Goal: Information Seeking & Learning: Learn about a topic

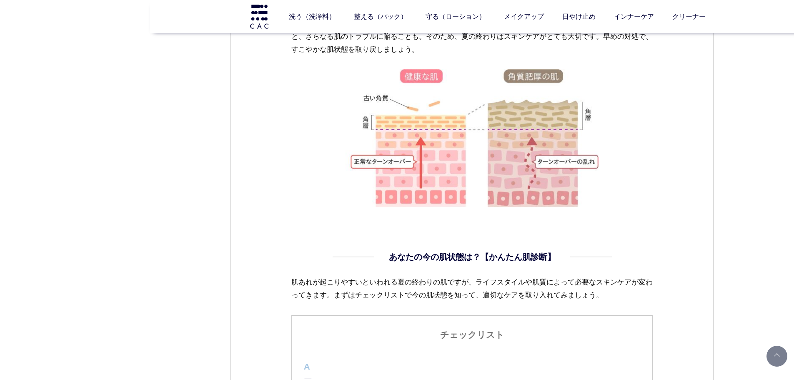
scroll to position [643, 0]
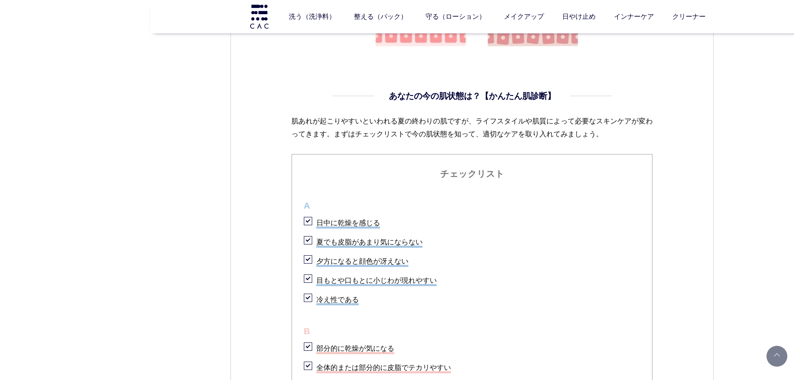
scroll to position [727, 0]
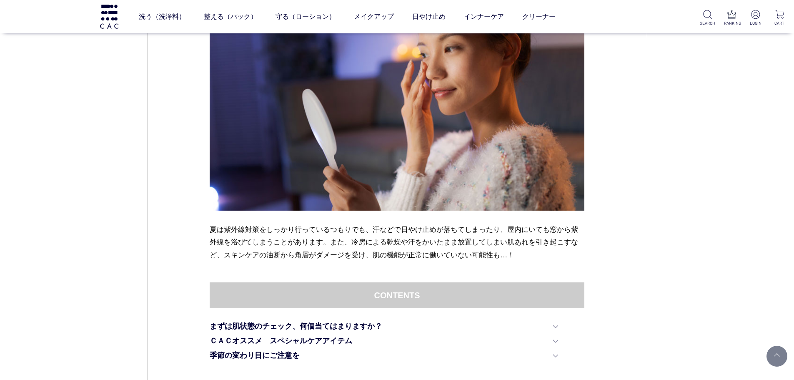
scroll to position [292, 0]
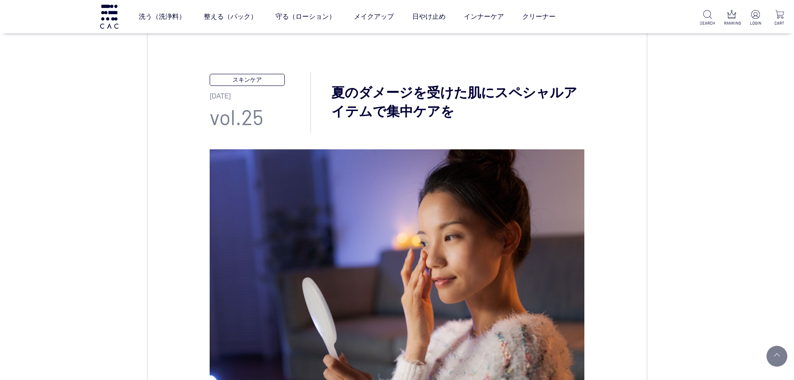
scroll to position [0, 0]
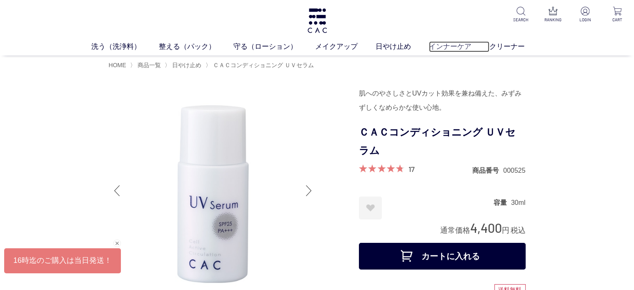
click at [448, 47] on link "インナーケア" at bounding box center [459, 46] width 60 height 11
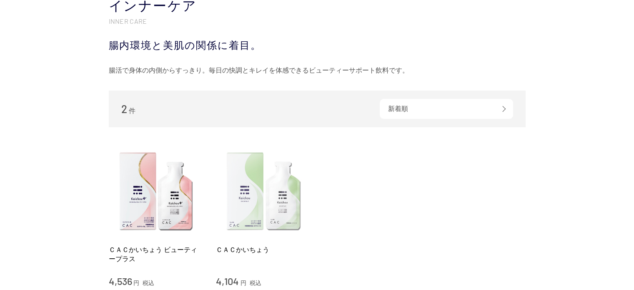
scroll to position [208, 0]
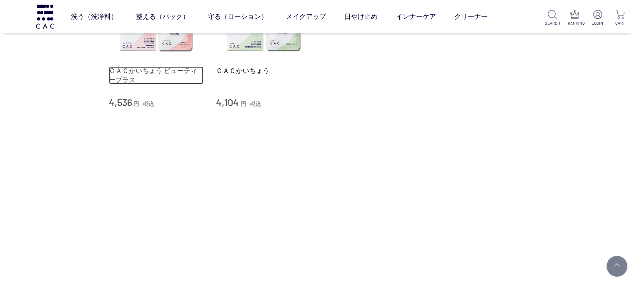
click at [110, 74] on link "ＣＡＣかいちょう ビューティープラス" at bounding box center [156, 75] width 95 height 18
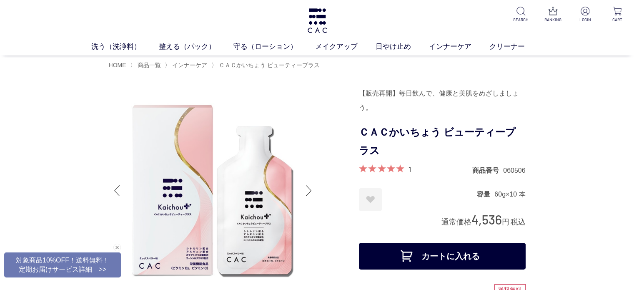
click at [338, 23] on div "洗う（洗浄料） 液体洗浄料 パウダー洗浄料 泡洗顔料 グッズ 整える（パック） フェイスパック ヘアパック 守る（ローション） 保湿化粧水 柔軟化粧水 美容液…" at bounding box center [317, 27] width 634 height 55
click at [299, 15] on div "洗う（洗浄料） 液体洗浄料 パウダー洗浄料 泡洗顔料 グッズ 整える（パック） フェイスパック ヘアパック 守る（ローション） 保湿化粧水 柔軟化粧水 美容液…" at bounding box center [317, 27] width 634 height 55
click at [303, 15] on div "洗う（洗浄料） 液体洗浄料 パウダー洗浄料 泡洗顔料 グッズ 整える（パック） フェイスパック ヘアパック 守る（ローション） 保湿化粧水 柔軟化粧水 美容液…" at bounding box center [317, 27] width 634 height 55
click at [310, 20] on img at bounding box center [317, 20] width 22 height 25
